Goal: Information Seeking & Learning: Learn about a topic

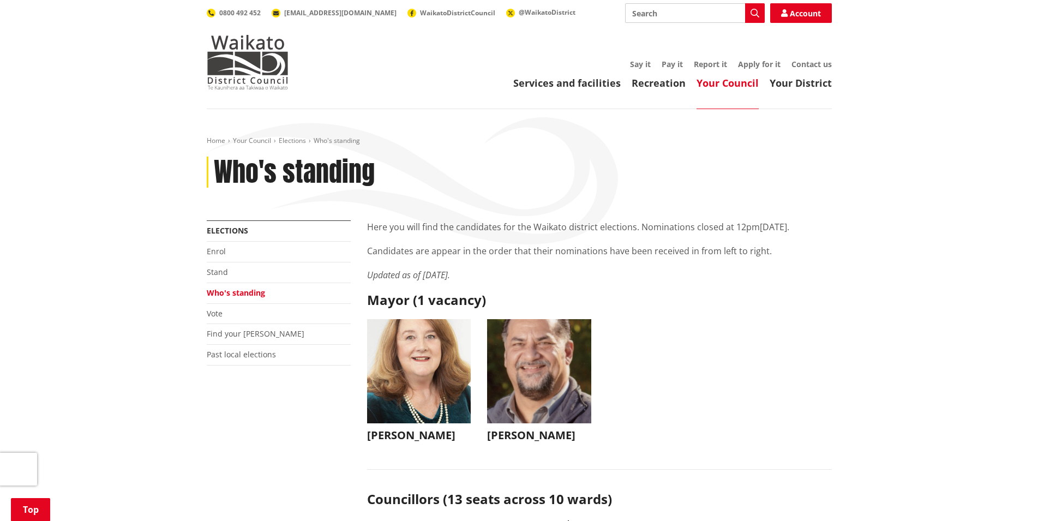
scroll to position [5506, 0]
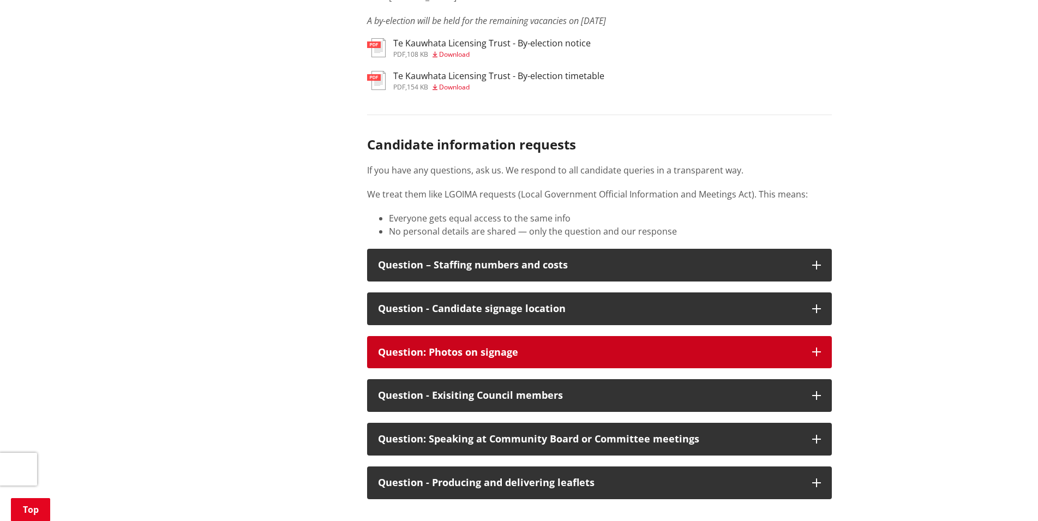
click at [445, 358] on div "Question: Photos on signage" at bounding box center [589, 352] width 423 height 11
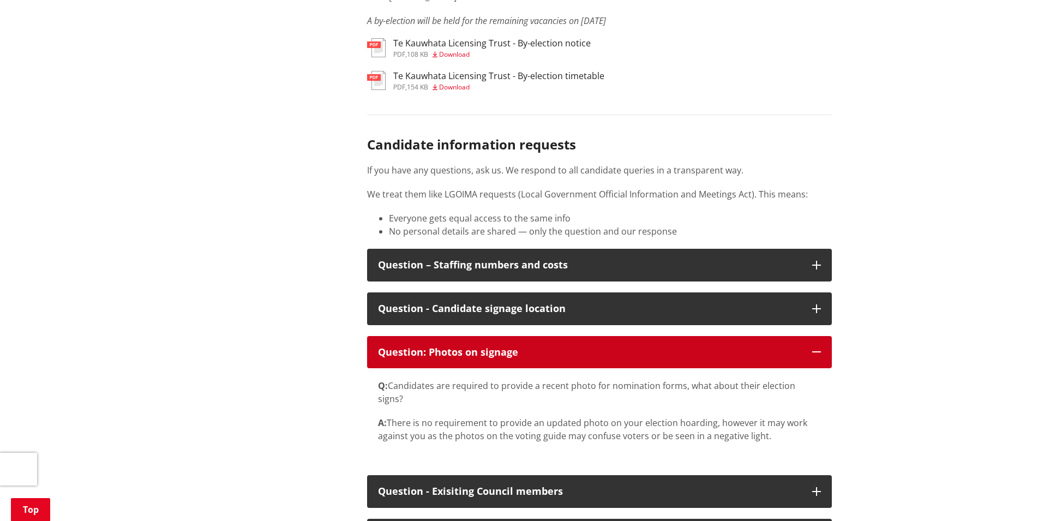
click at [477, 358] on div "Question: Photos on signage" at bounding box center [589, 352] width 423 height 11
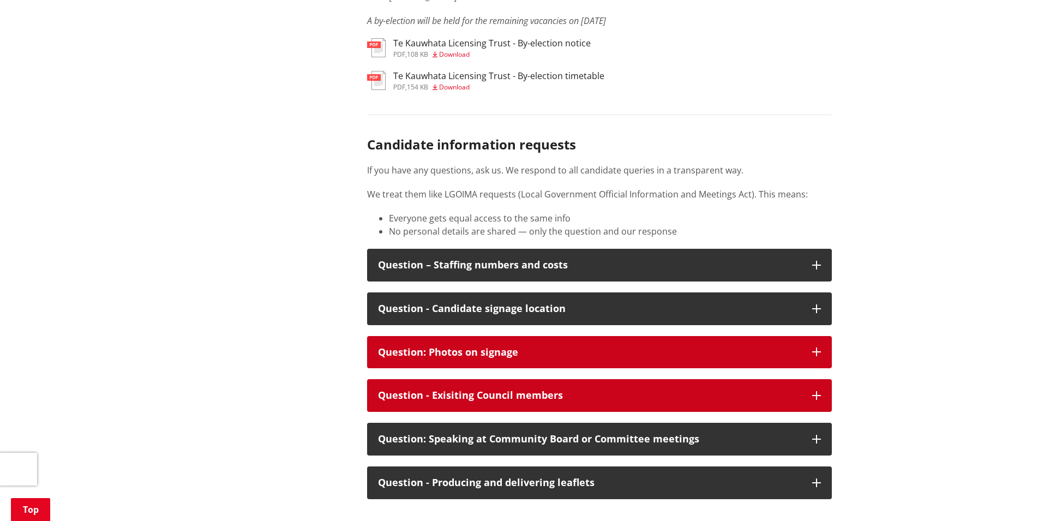
scroll to position [5562, 0]
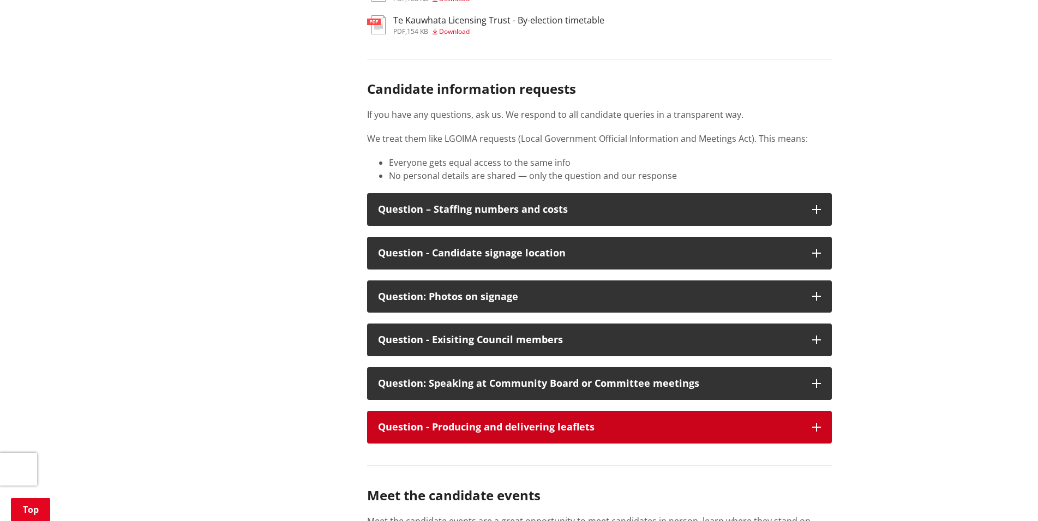
click at [553, 432] on div "Question - Producing and delivering leaflets" at bounding box center [589, 426] width 423 height 11
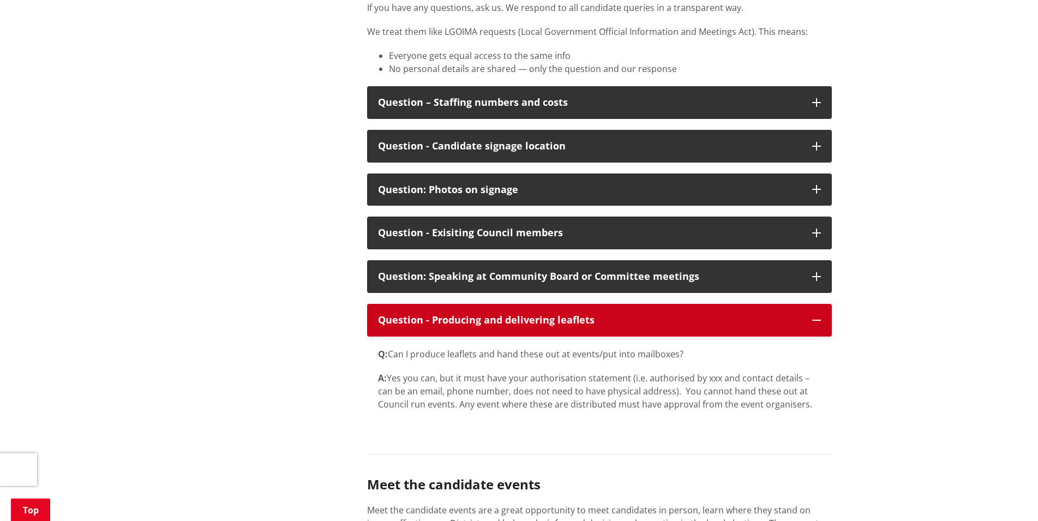
scroll to position [5673, 0]
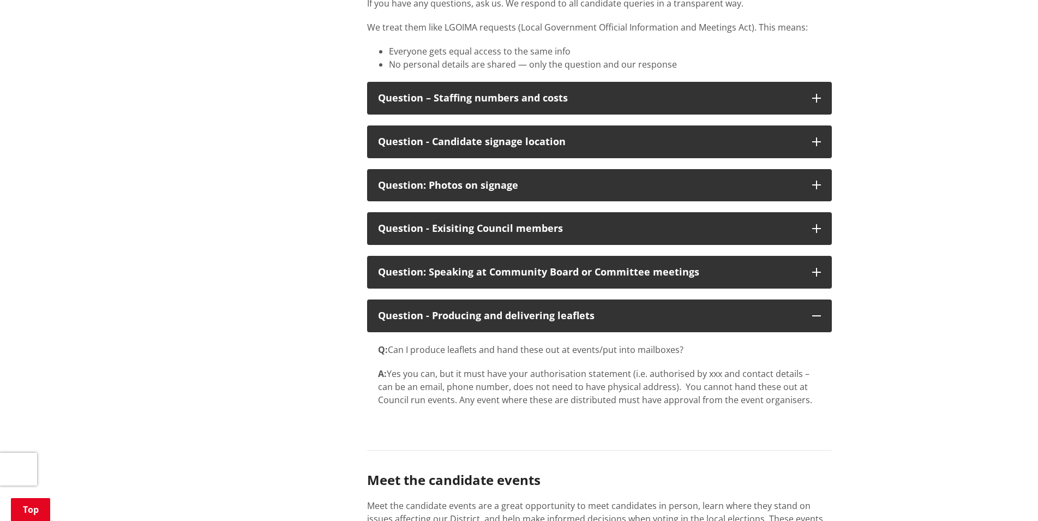
drag, startPoint x: 471, startPoint y: 401, endPoint x: 810, endPoint y: 438, distance: 340.6
click at [810, 428] on div "Q: Can I produce leaflets and hand these out at events/put into mailboxes? A: Y…" at bounding box center [599, 380] width 465 height 96
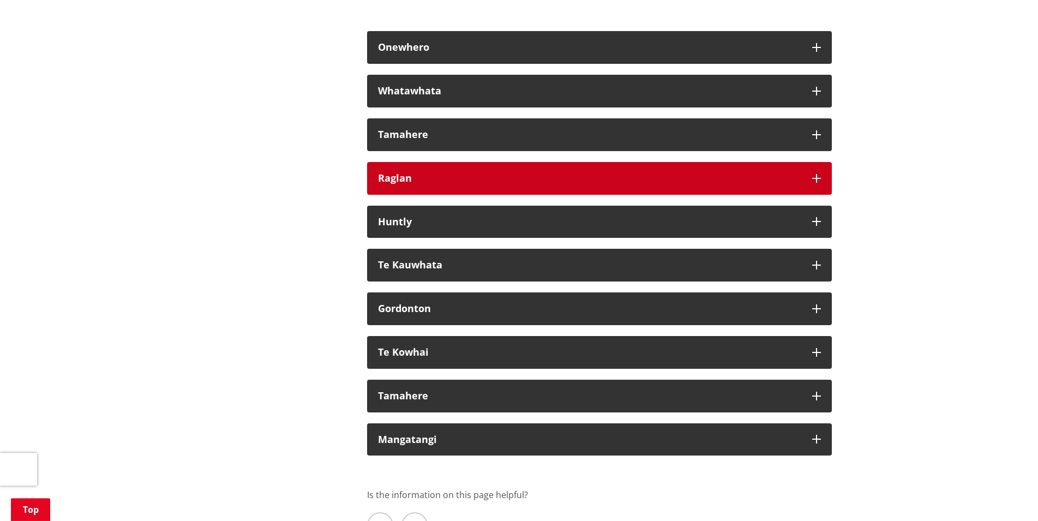
scroll to position [6897, 0]
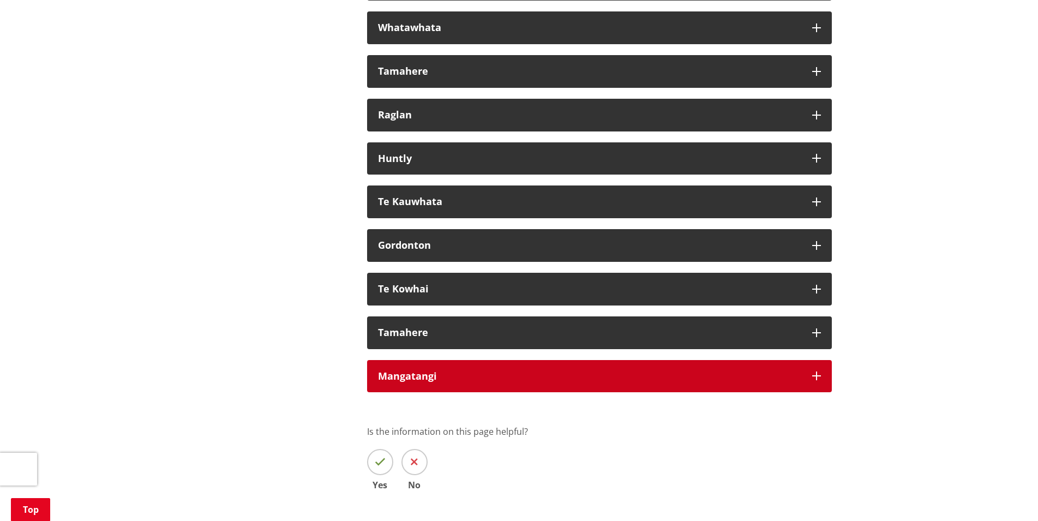
click at [437, 377] on div "Mangatangi" at bounding box center [589, 376] width 423 height 11
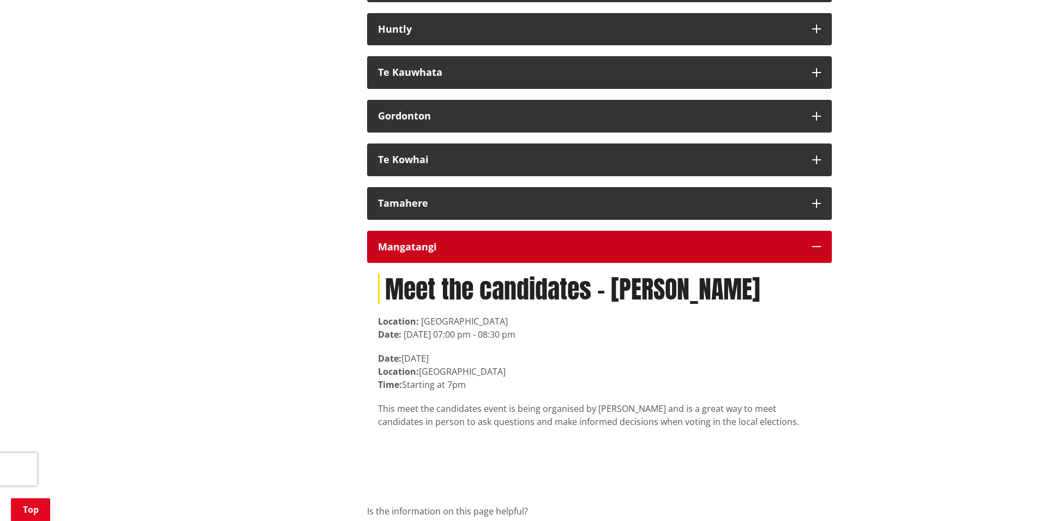
scroll to position [7119, 0]
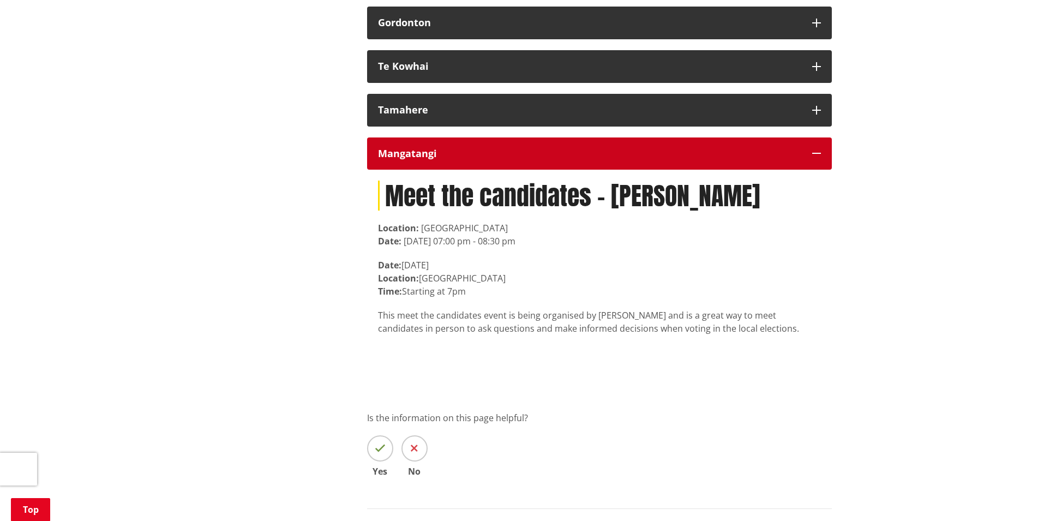
click at [392, 159] on div "Mangatangi" at bounding box center [589, 153] width 423 height 11
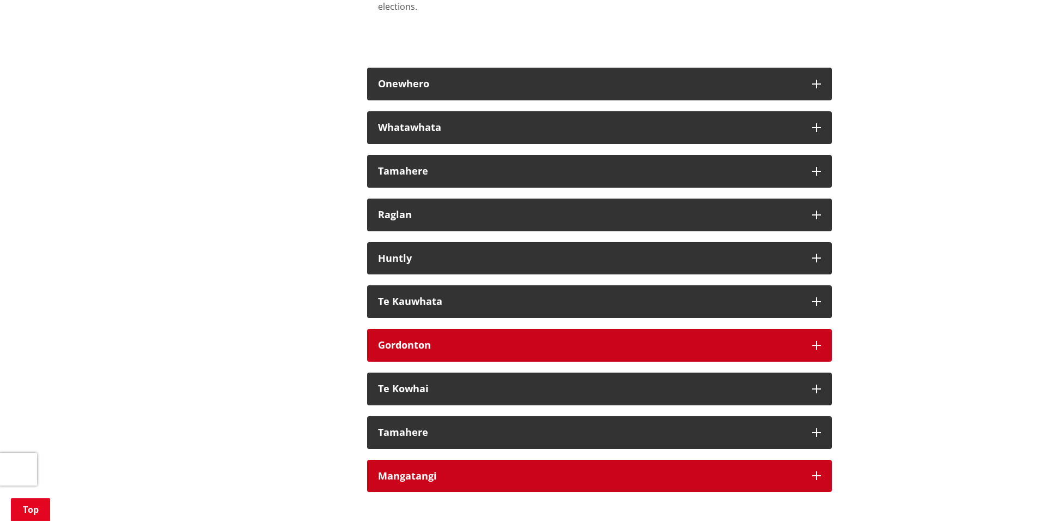
scroll to position [6785, 0]
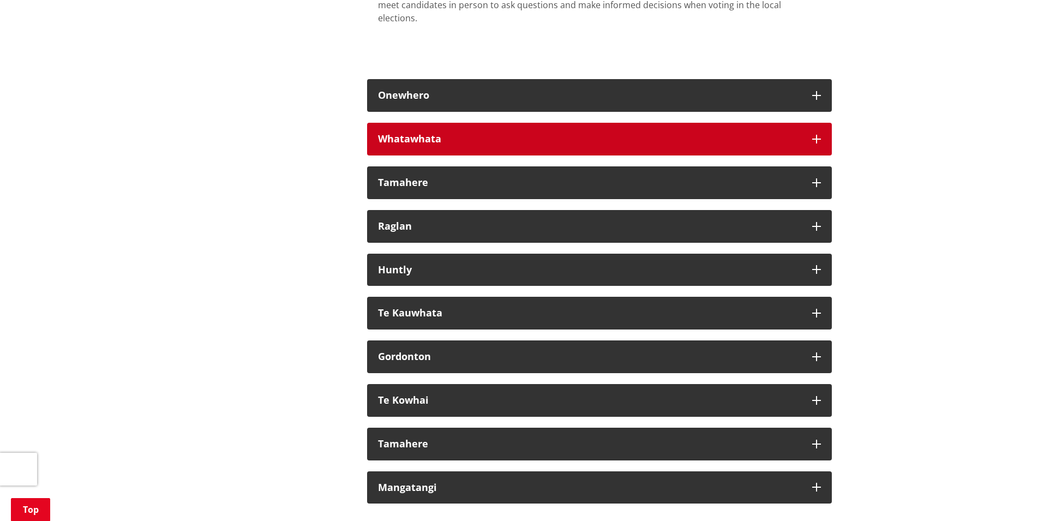
click at [413, 134] on div "Whatawhata" at bounding box center [589, 139] width 423 height 11
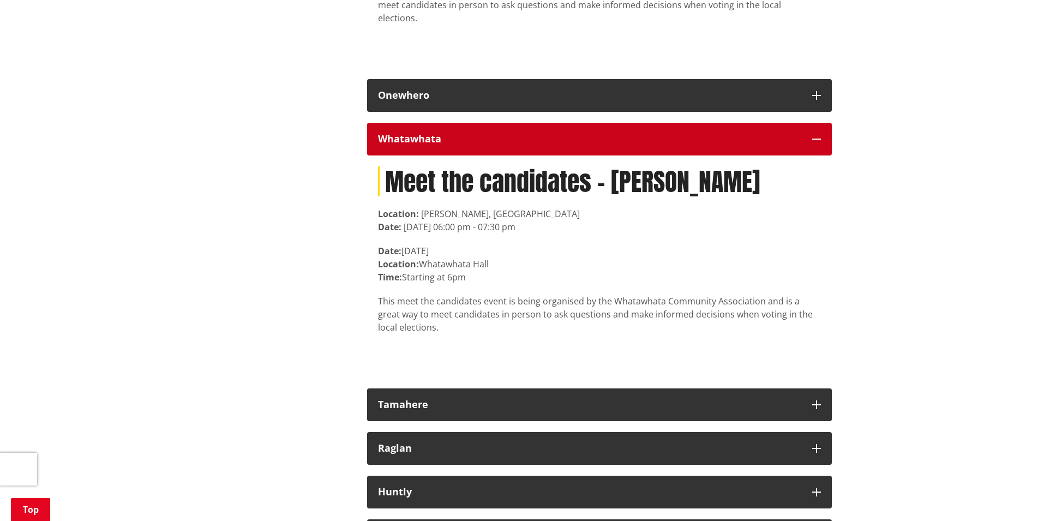
click at [413, 134] on div "Whatawhata" at bounding box center [589, 139] width 423 height 11
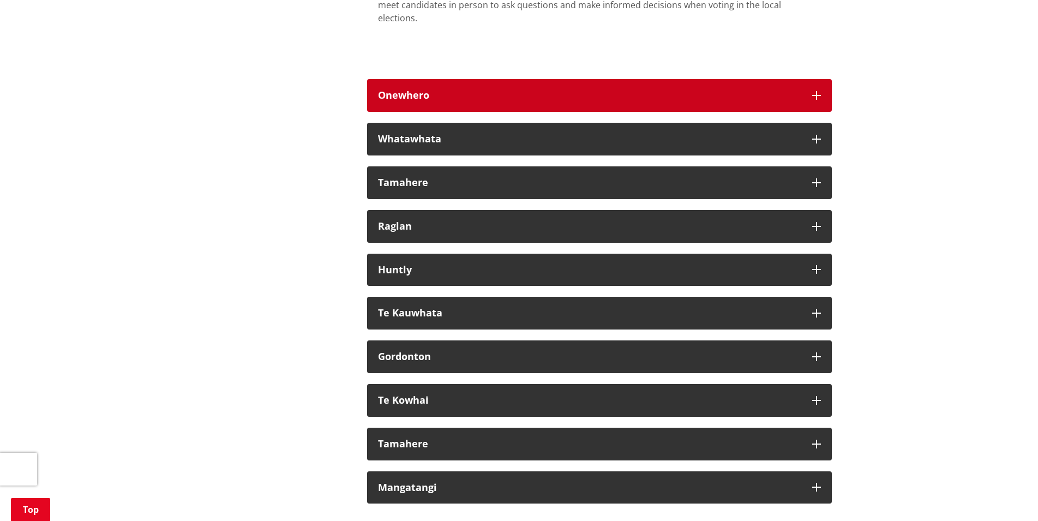
click at [402, 103] on button "Onewhero" at bounding box center [599, 95] width 465 height 33
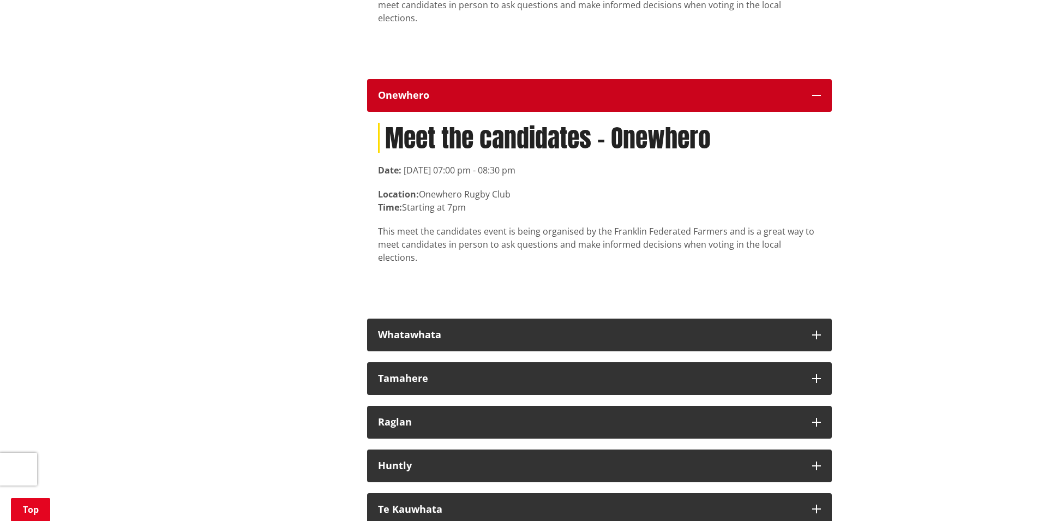
click at [402, 103] on button "Onewhero" at bounding box center [599, 95] width 465 height 33
